Goal: Information Seeking & Learning: Learn about a topic

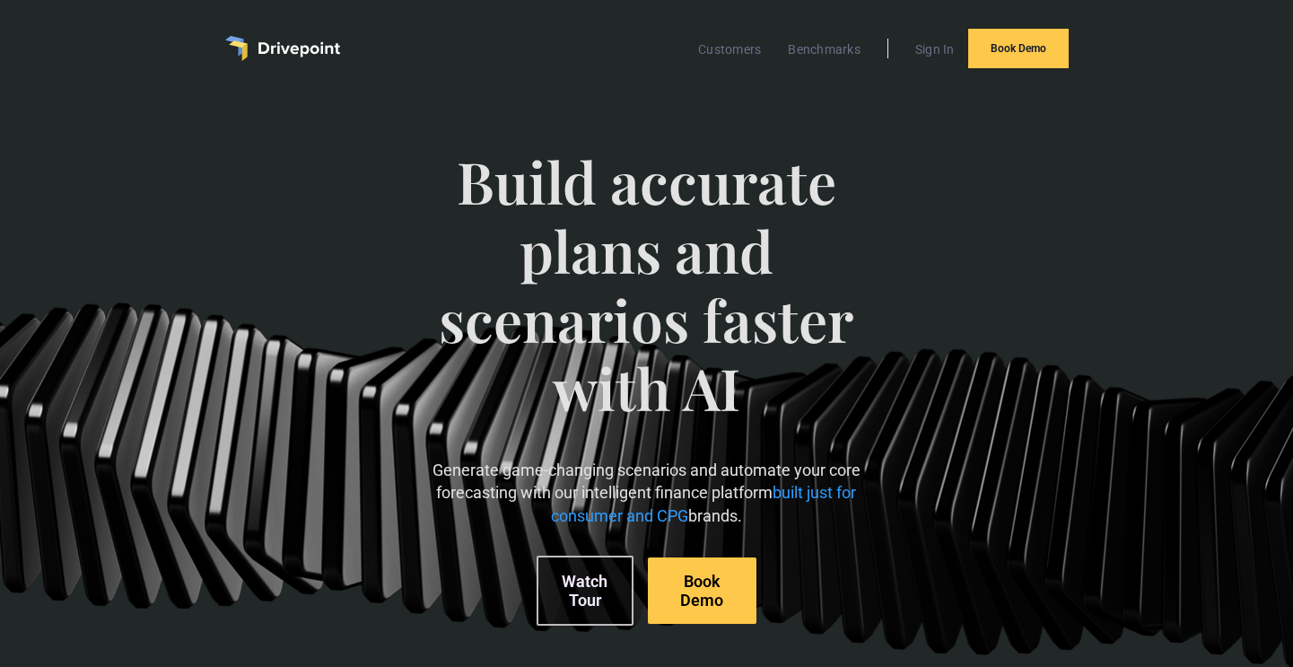
click at [578, 590] on link "Watch Tour" at bounding box center [585, 591] width 97 height 70
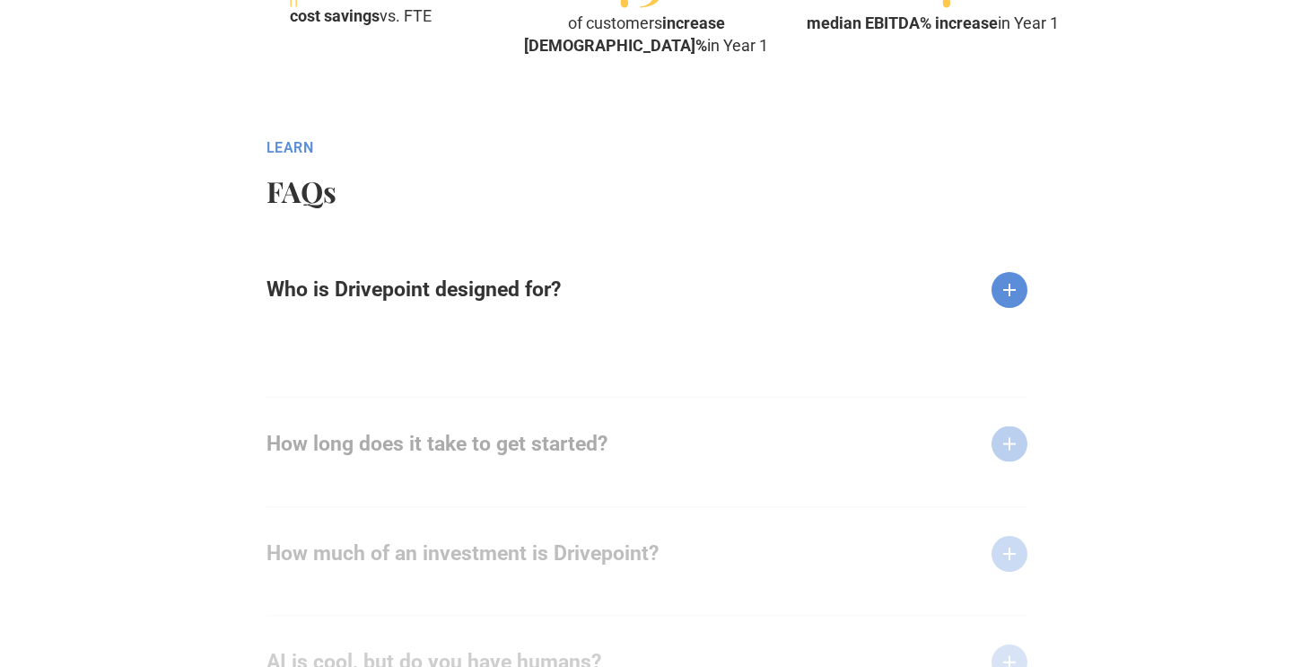
scroll to position [2153, 0]
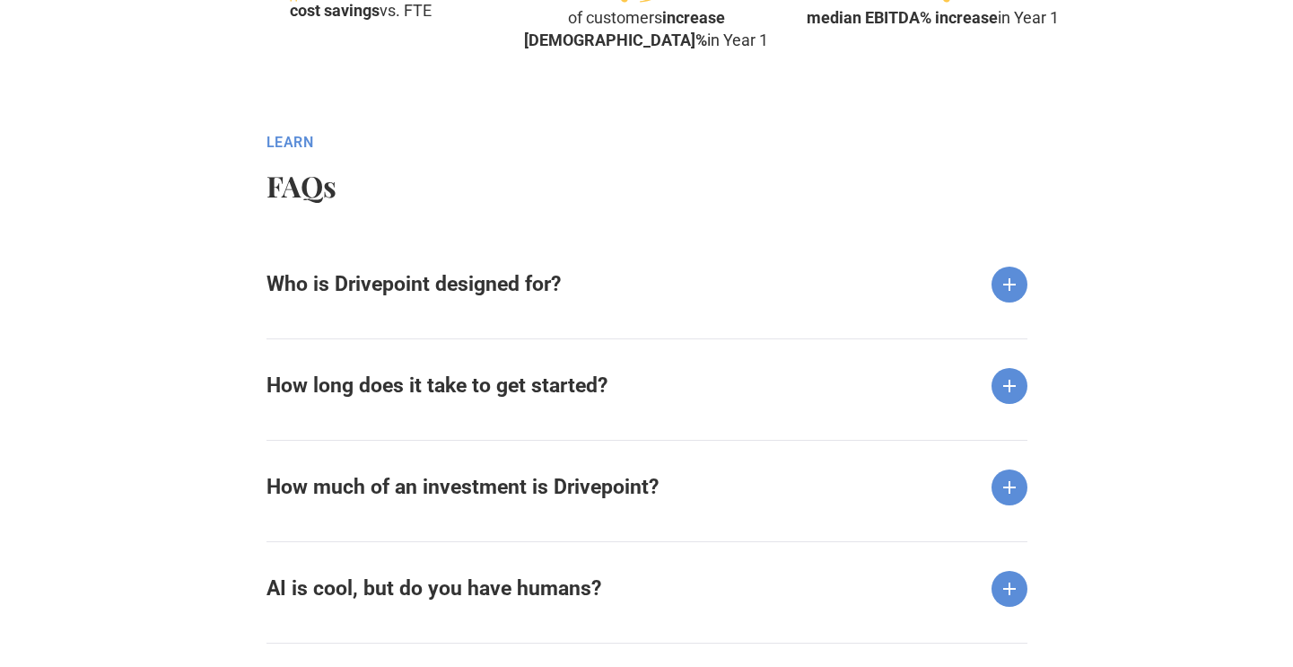
click at [1015, 277] on img at bounding box center [1010, 285] width 36 height 36
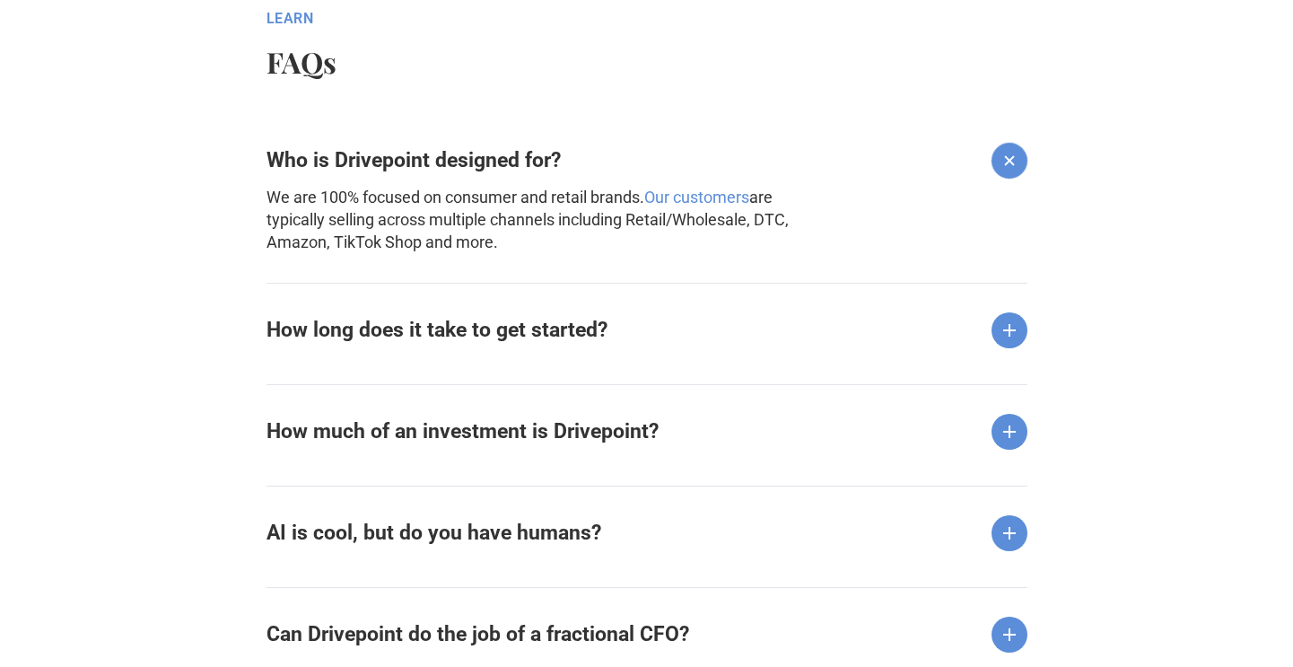
scroll to position [2280, 0]
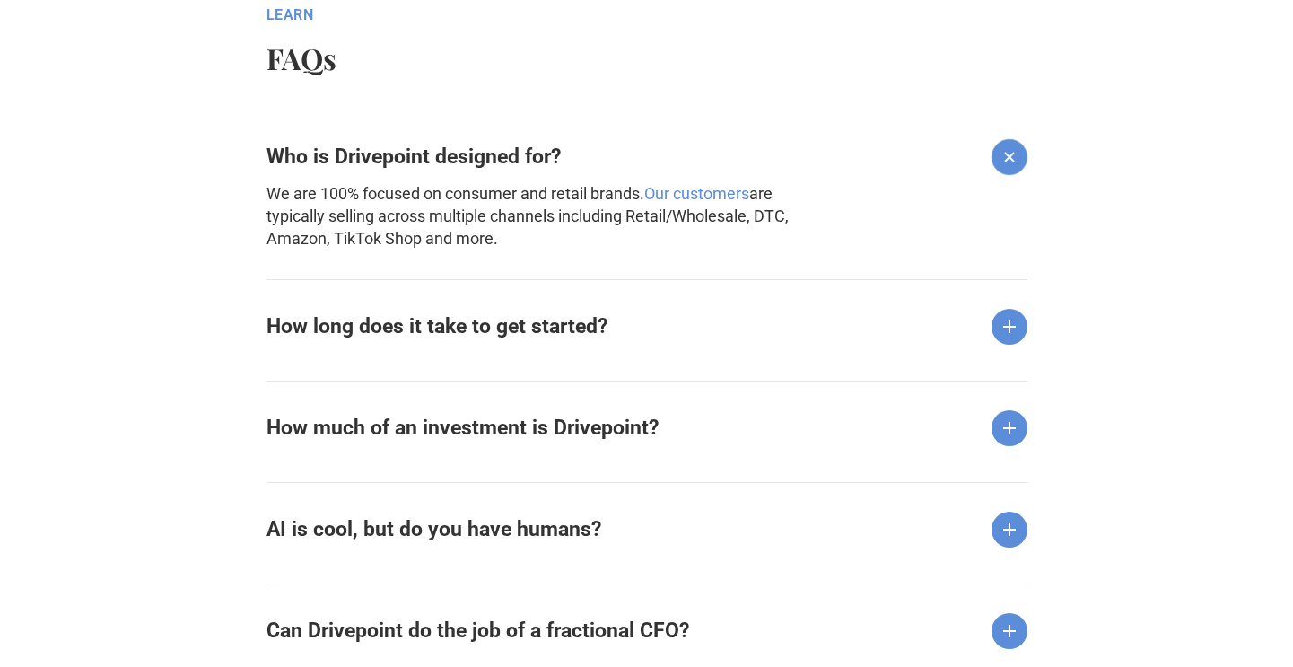
click at [1004, 320] on img at bounding box center [1010, 327] width 36 height 36
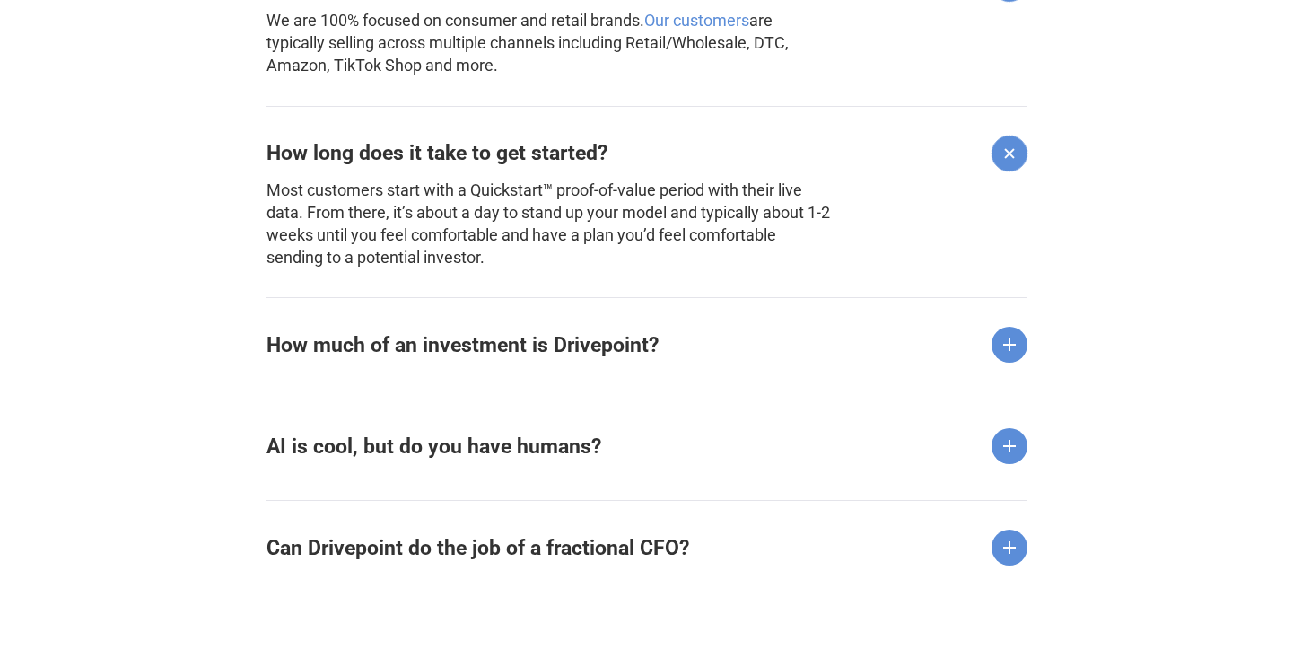
scroll to position [2455, 0]
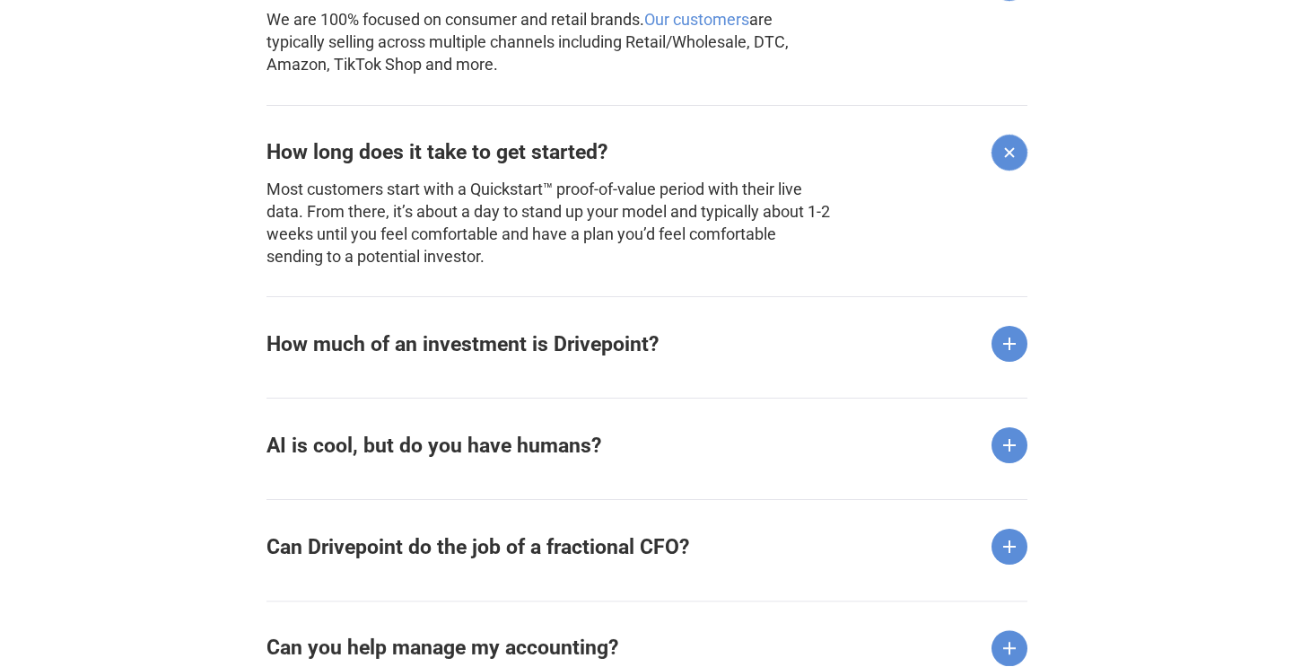
click at [1006, 345] on img at bounding box center [1010, 344] width 36 height 36
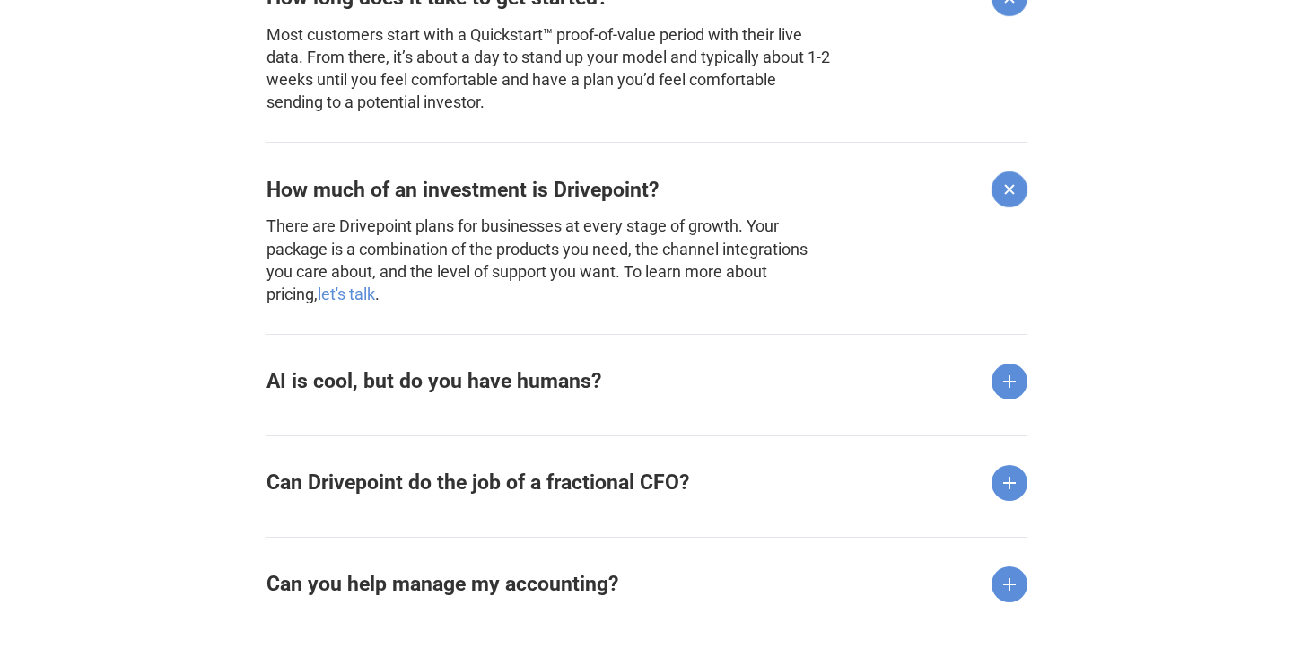
scroll to position [2620, 0]
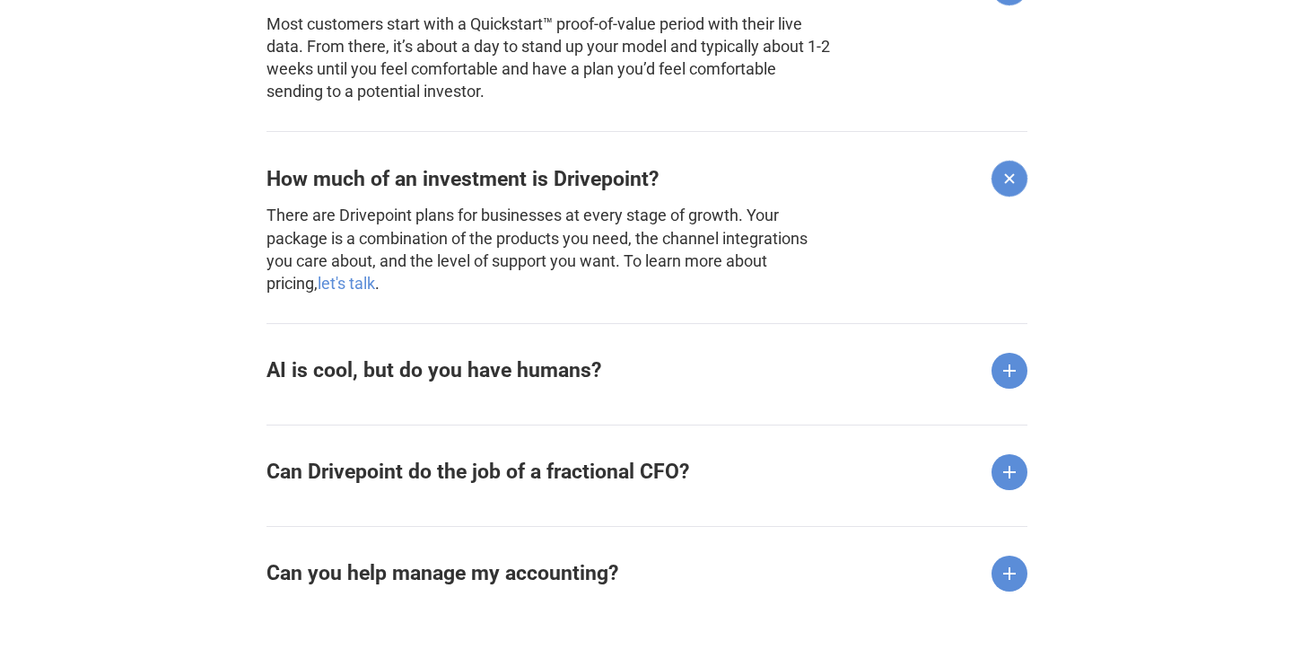
click at [1006, 355] on img at bounding box center [1010, 371] width 36 height 36
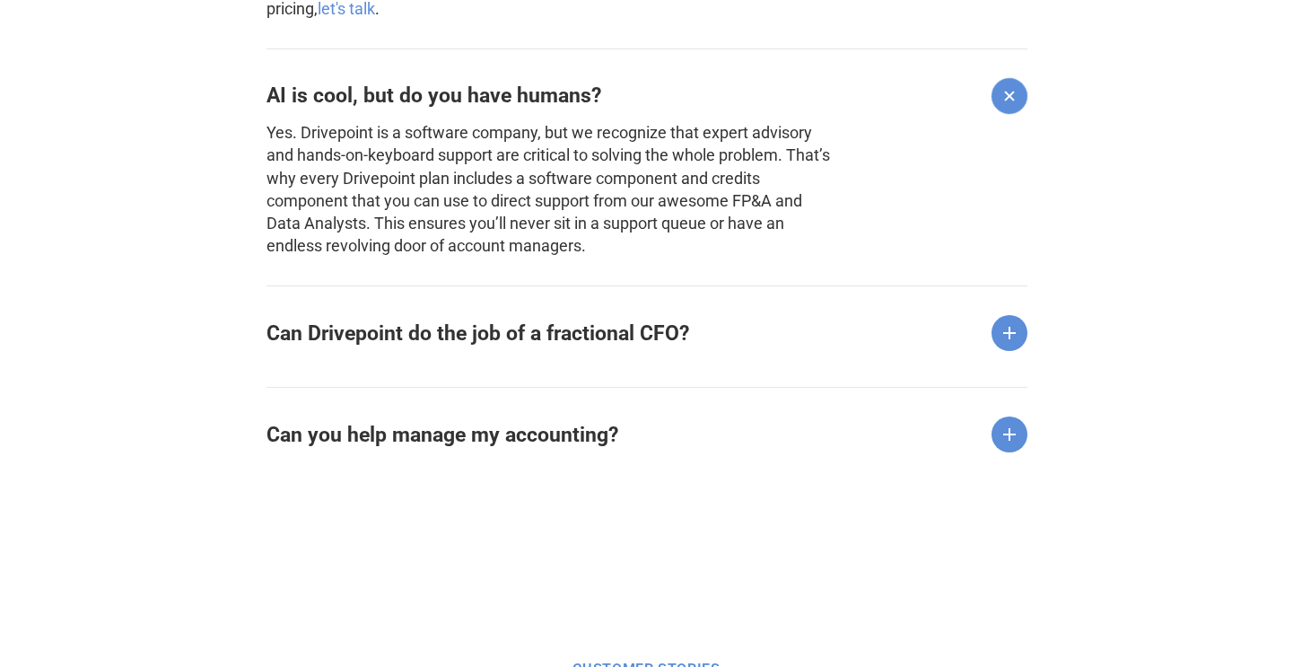
scroll to position [2898, 0]
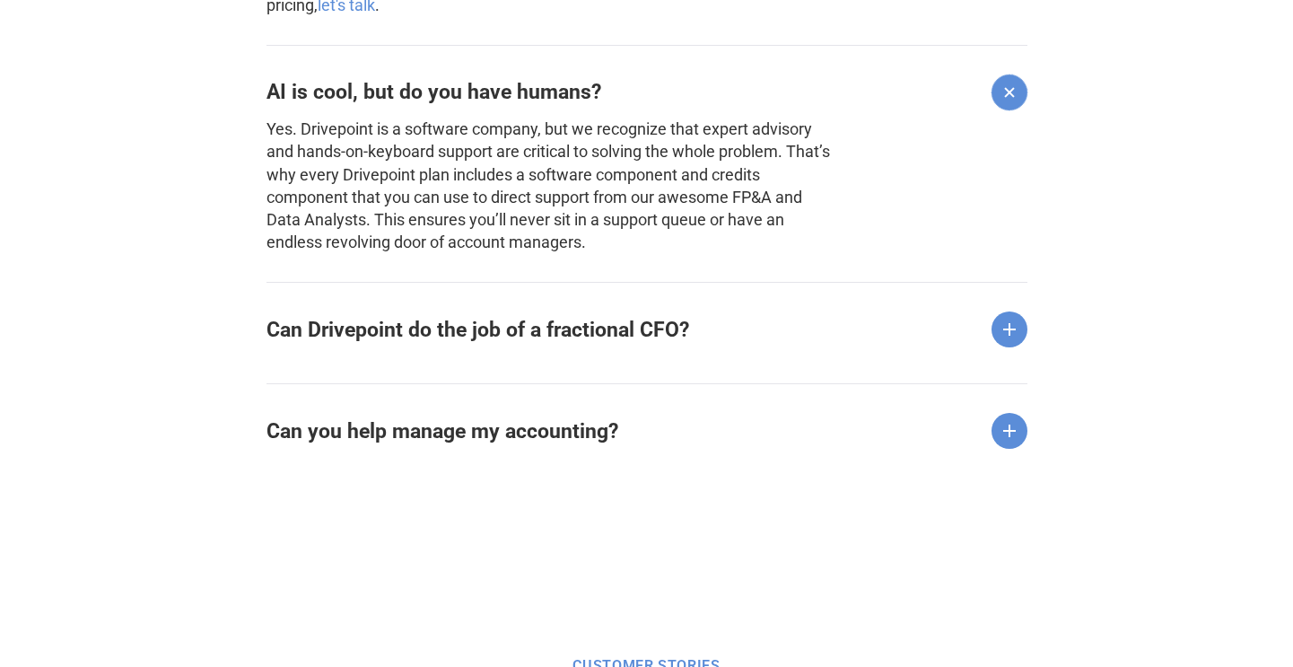
click at [1008, 332] on img at bounding box center [1010, 329] width 36 height 36
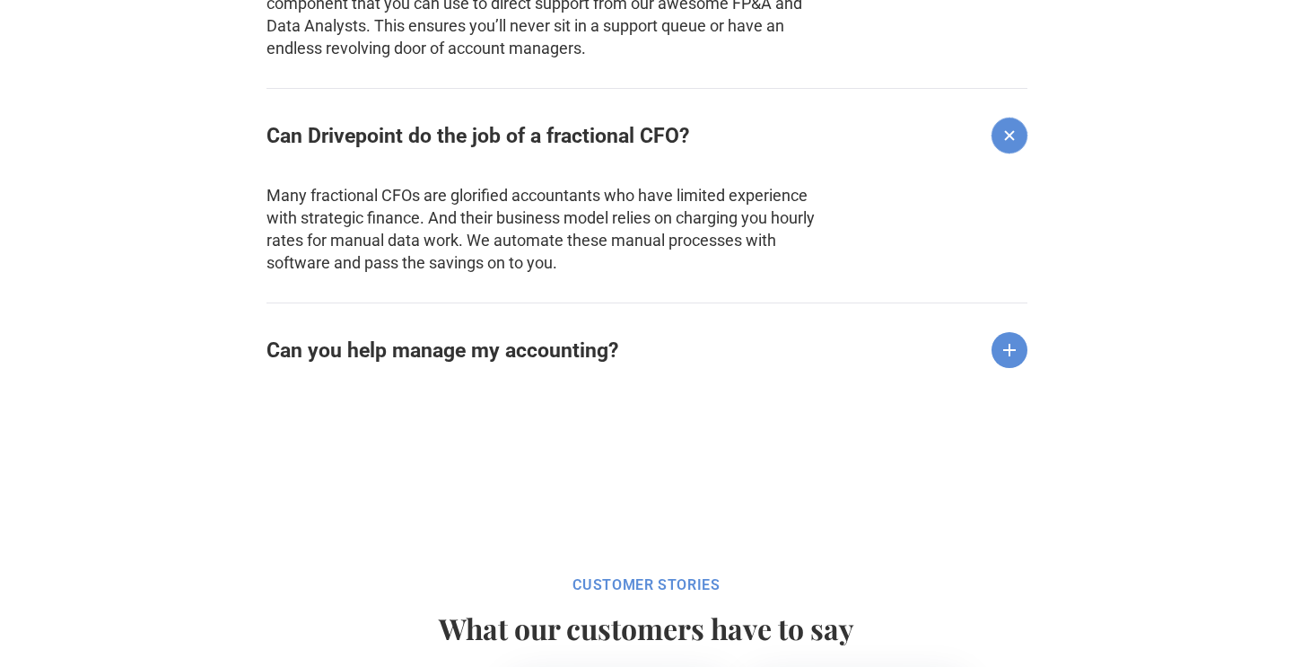
scroll to position [3093, 0]
click at [1020, 346] on img at bounding box center [1010, 349] width 36 height 36
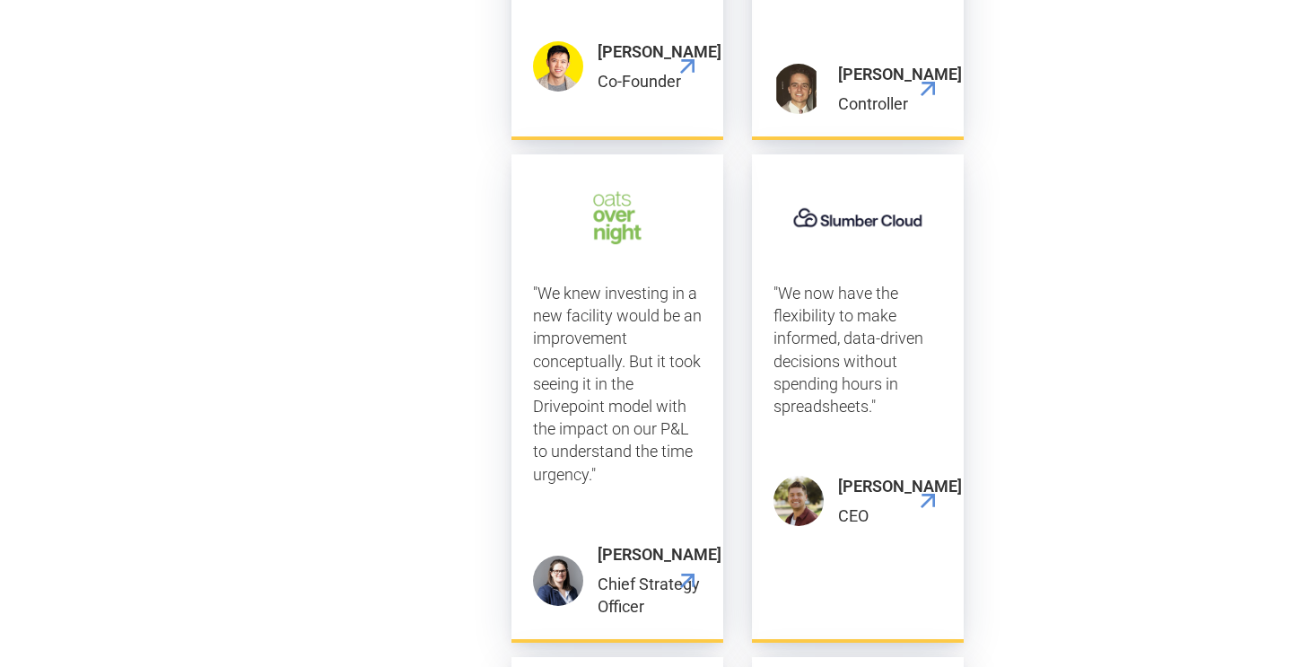
scroll to position [4067, 0]
